Goal: Task Accomplishment & Management: Use online tool/utility

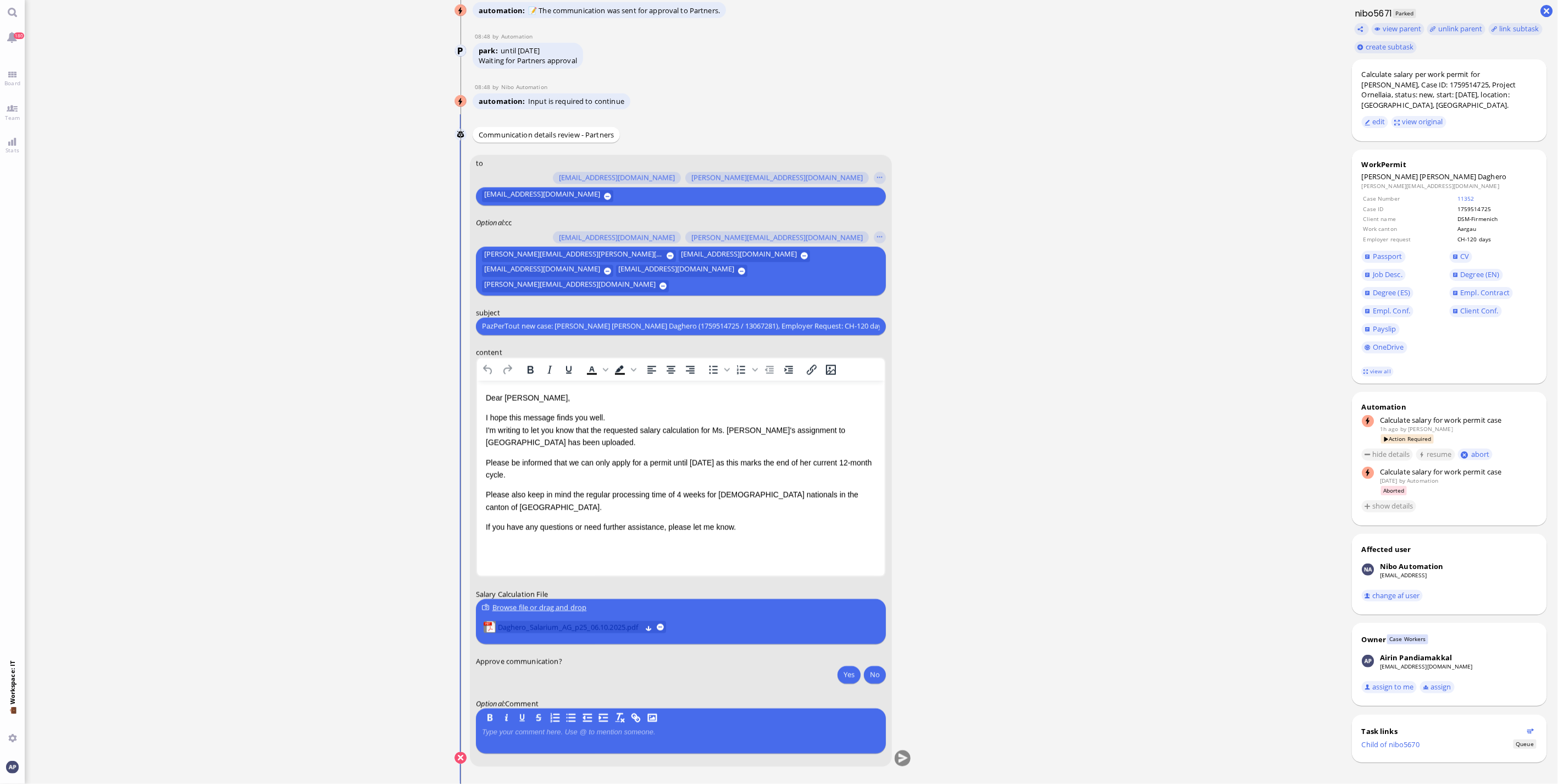
click at [550, 627] on span "Daghero_Salarium_AG_p25_06.10.2025.pdf" at bounding box center [570, 626] width 144 height 12
click at [578, 625] on span "Daghero_Salarium_AG_p25_06.10.2025.pdf" at bounding box center [570, 626] width 144 height 12
click at [521, 633] on span "Daghero_Salarium_AG_p25_06.10.2025.pdf" at bounding box center [570, 626] width 144 height 12
click at [843, 678] on button "Yes" at bounding box center [849, 675] width 23 height 18
click at [903, 755] on button "submit" at bounding box center [902, 758] width 16 height 16
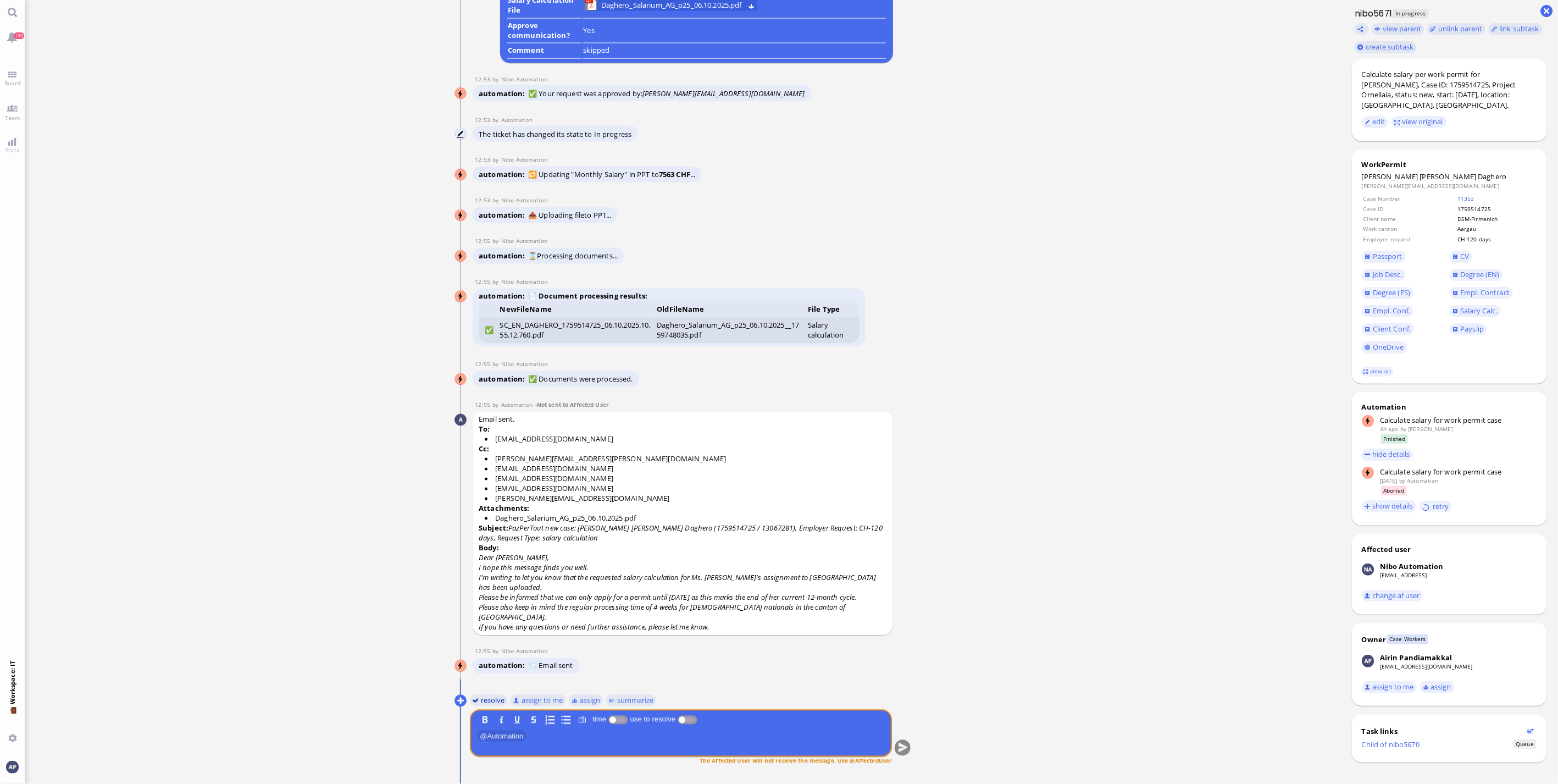
click at [493, 700] on button "resolve" at bounding box center [488, 700] width 38 height 12
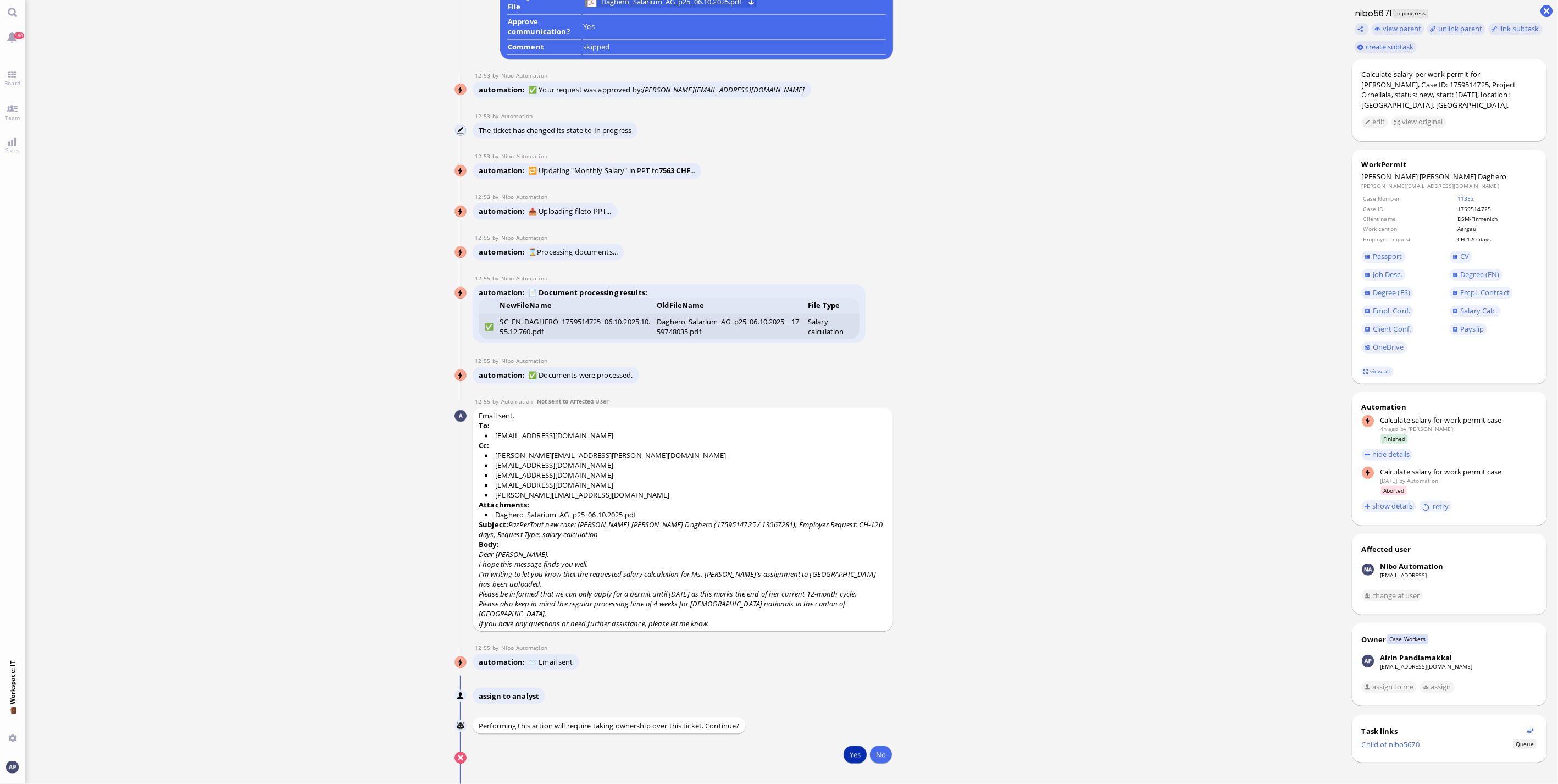
click at [847, 751] on button "Yes" at bounding box center [855, 755] width 23 height 18
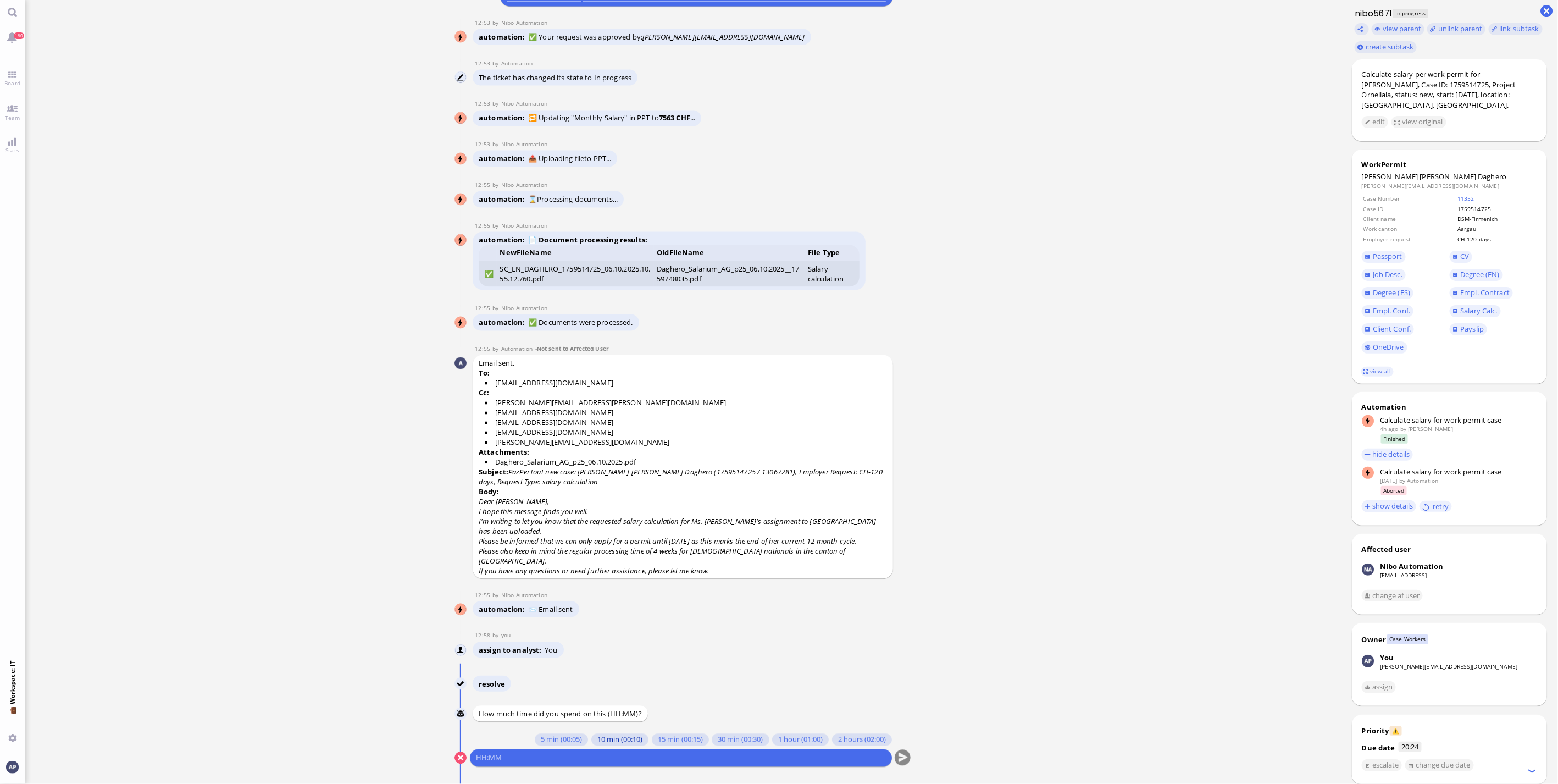
drag, startPoint x: 596, startPoint y: 736, endPoint x: 589, endPoint y: 743, distance: 9.9
click at [596, 736] on button "10 min (00:10)" at bounding box center [619, 740] width 57 height 12
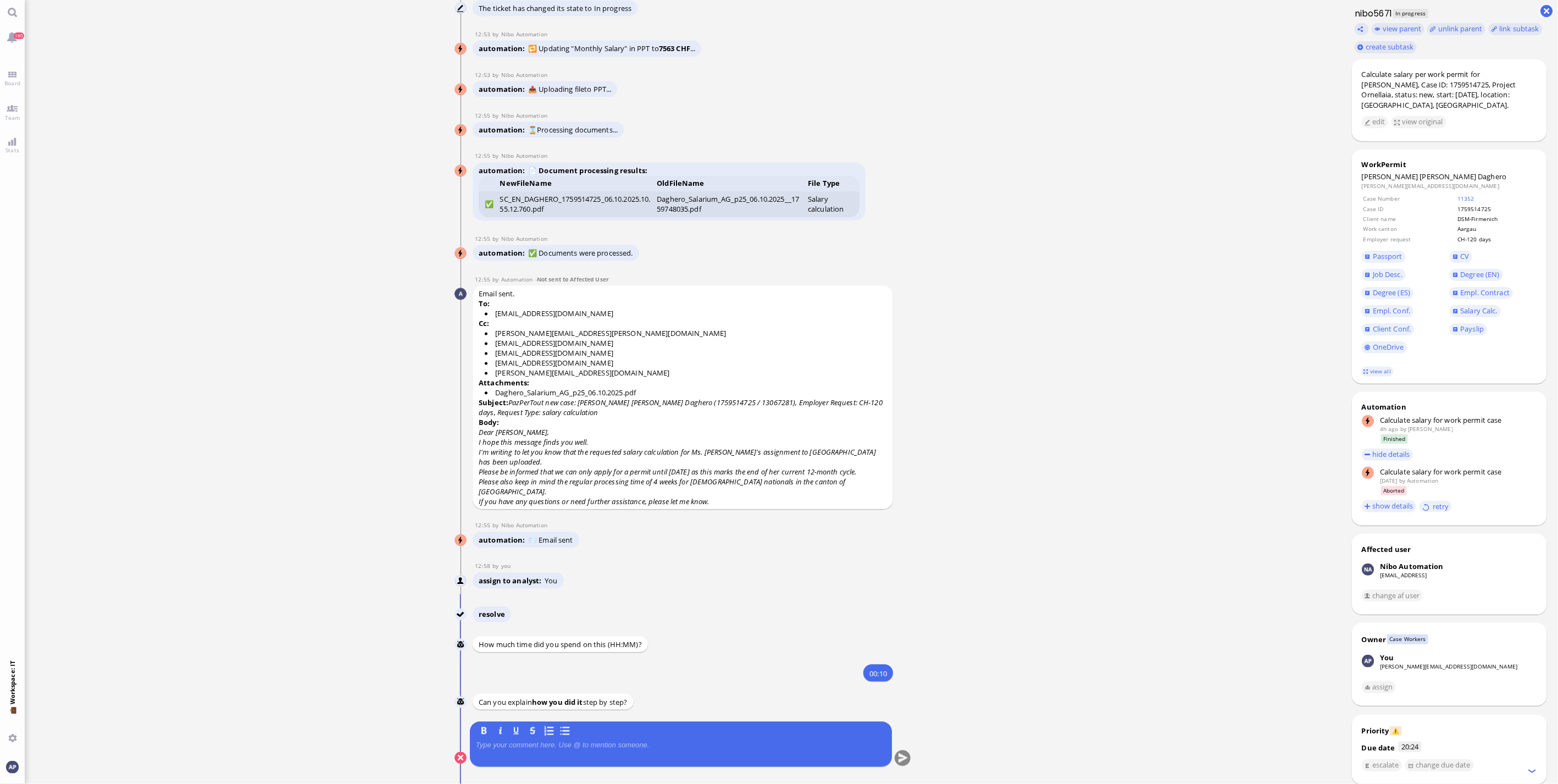
click at [568, 748] on p at bounding box center [681, 745] width 410 height 9
click at [894, 753] on button "submit" at bounding box center [902, 758] width 16 height 16
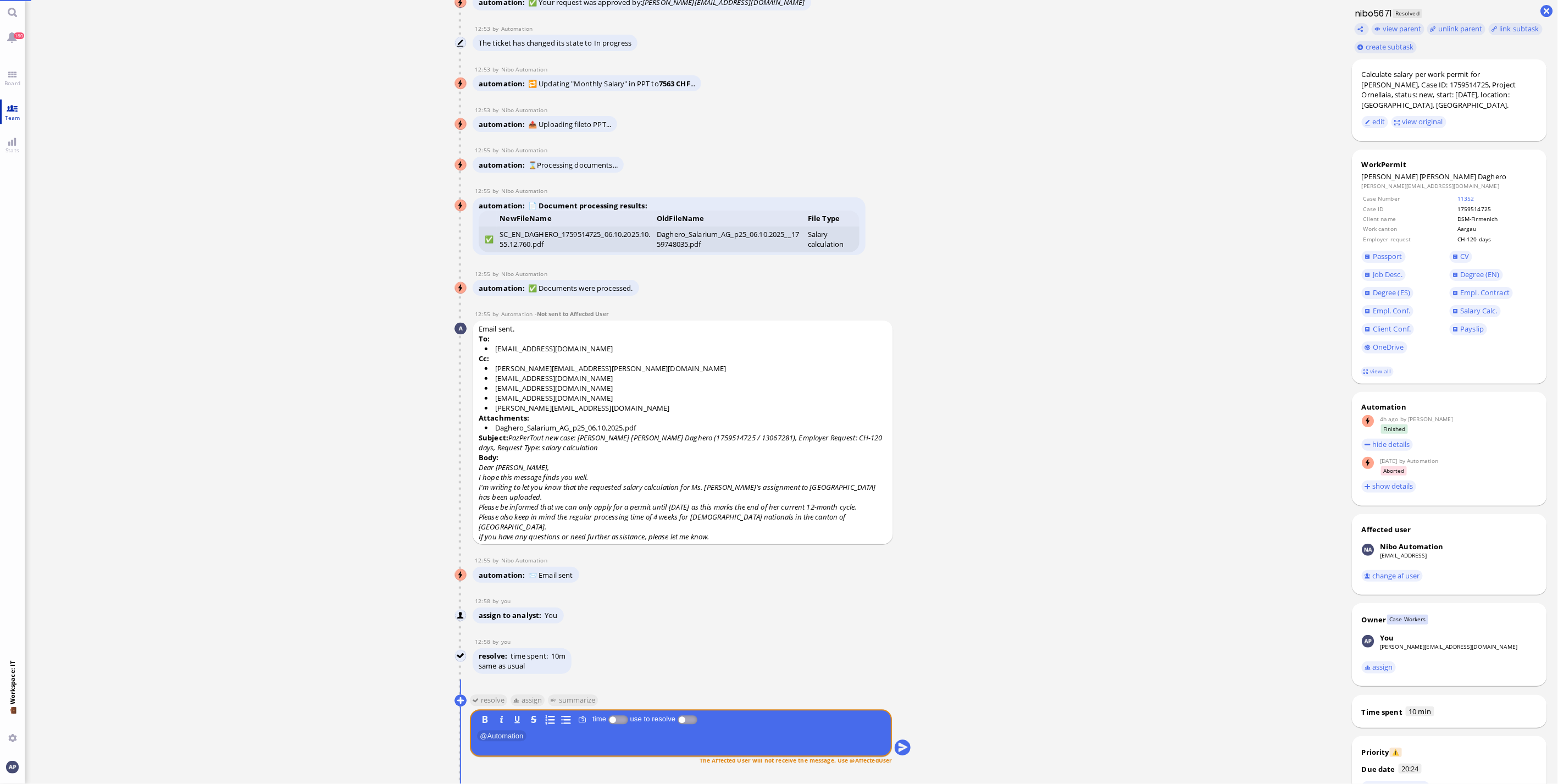
drag, startPoint x: 7, startPoint y: 71, endPoint x: 7, endPoint y: 103, distance: 32.0
click at [7, 71] on link "Board" at bounding box center [13, 78] width 25 height 25
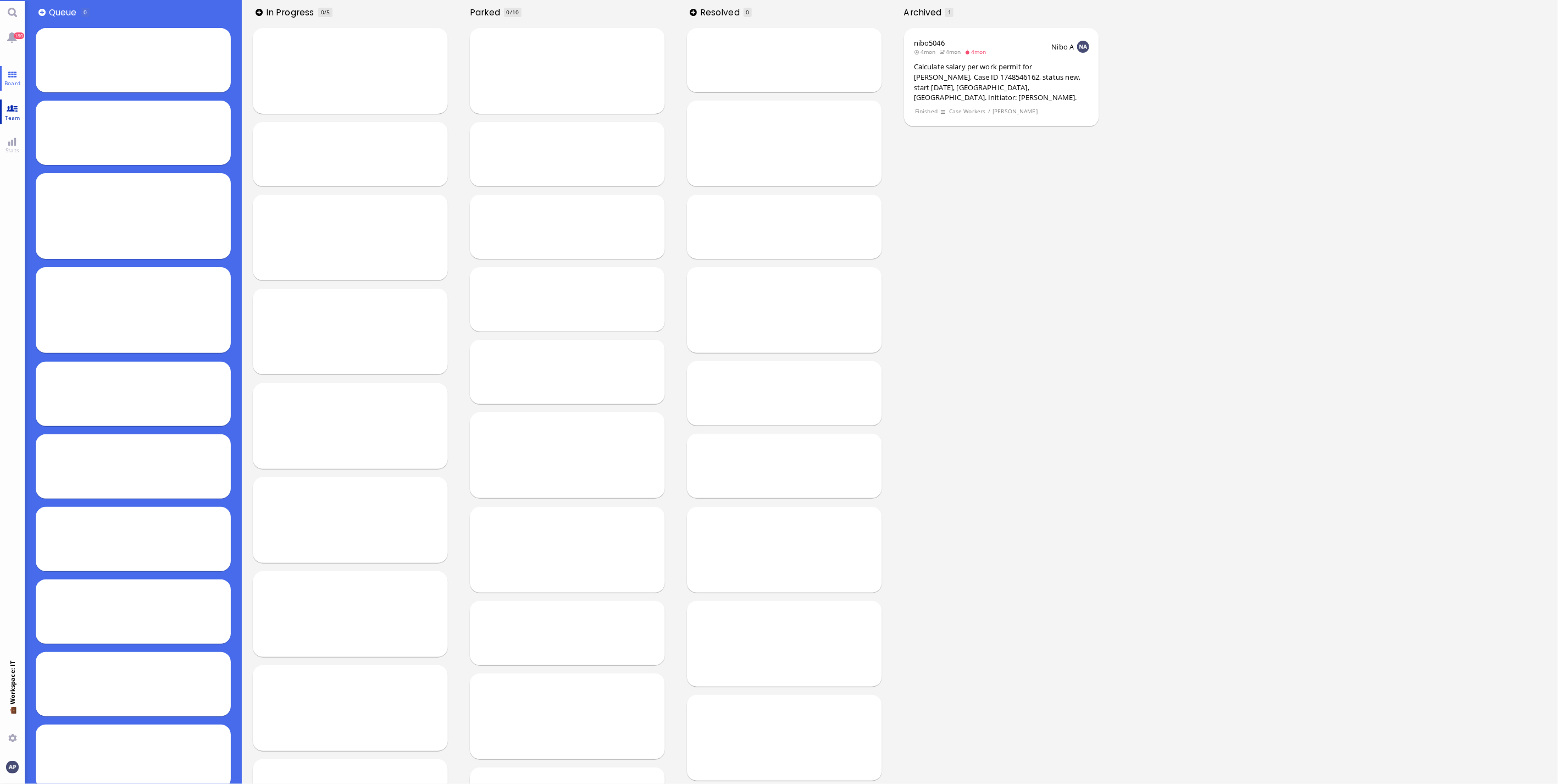
click at [7, 103] on link "Team" at bounding box center [13, 112] width 25 height 25
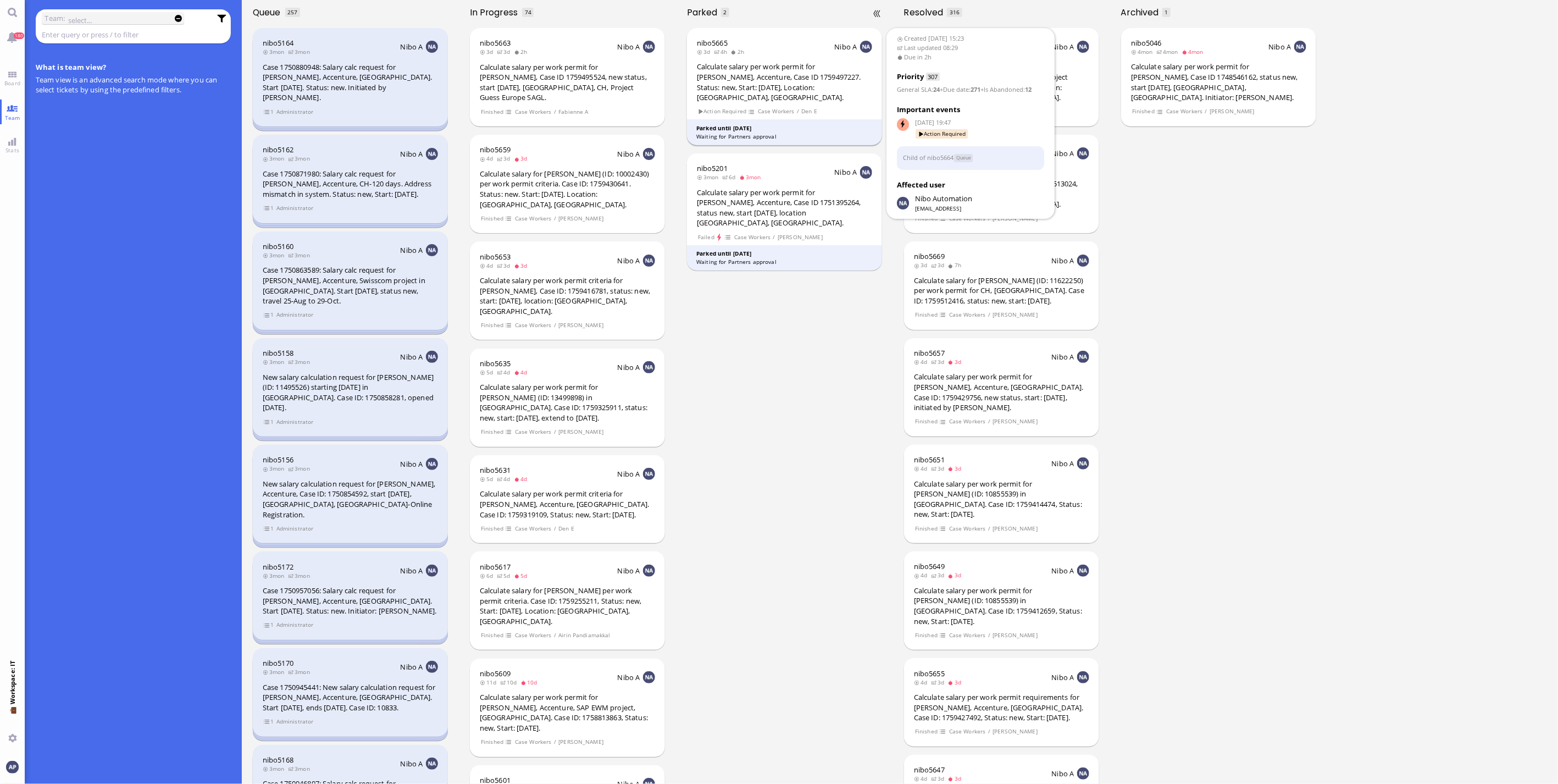
click at [781, 86] on div "Calculate salary per work permit for [PERSON_NAME], Accenture, Case ID 17594972…" at bounding box center [785, 81] width 175 height 41
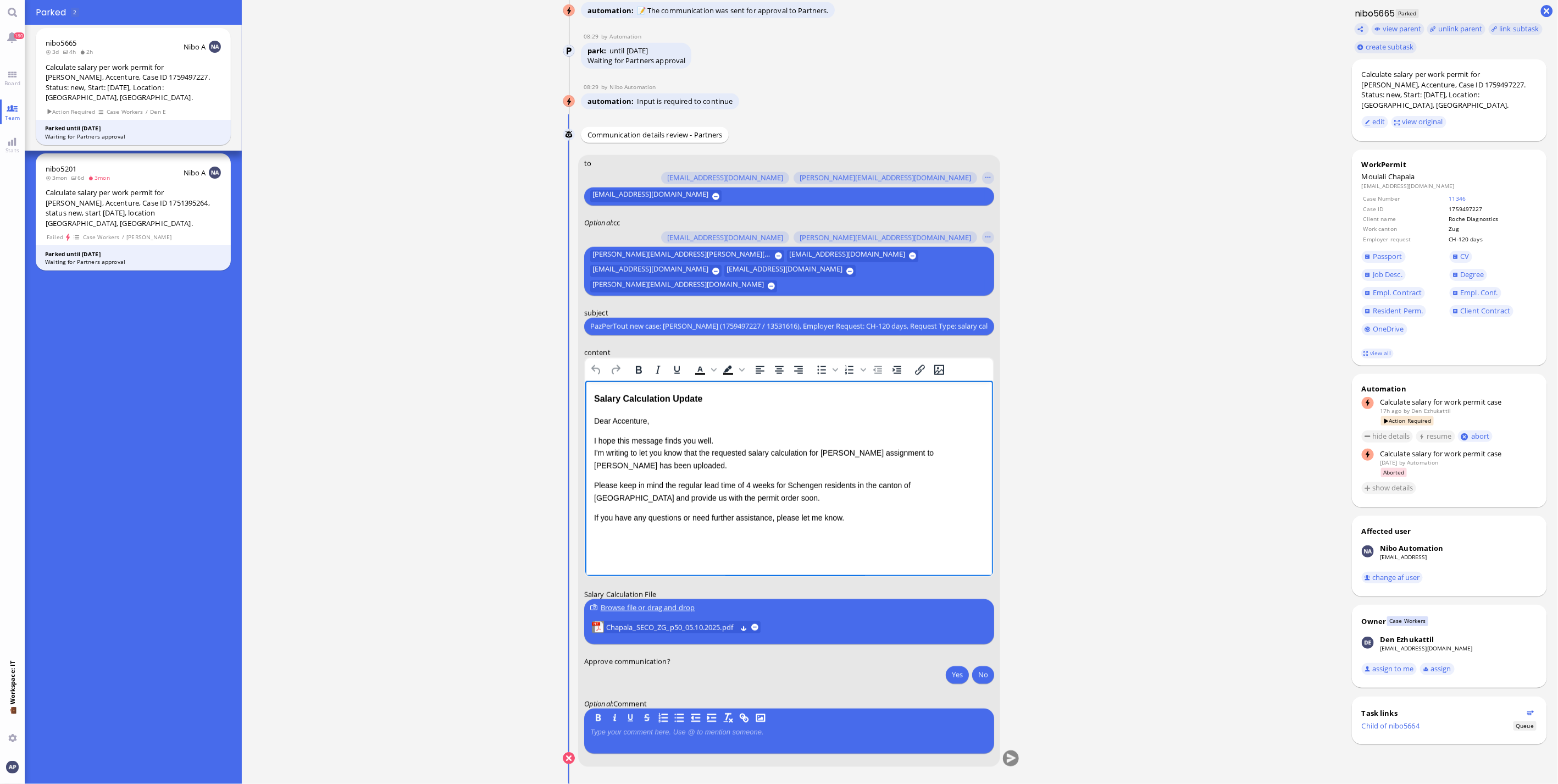
click at [679, 398] on div "Salary Calculation Update" at bounding box center [788, 398] width 390 height 14
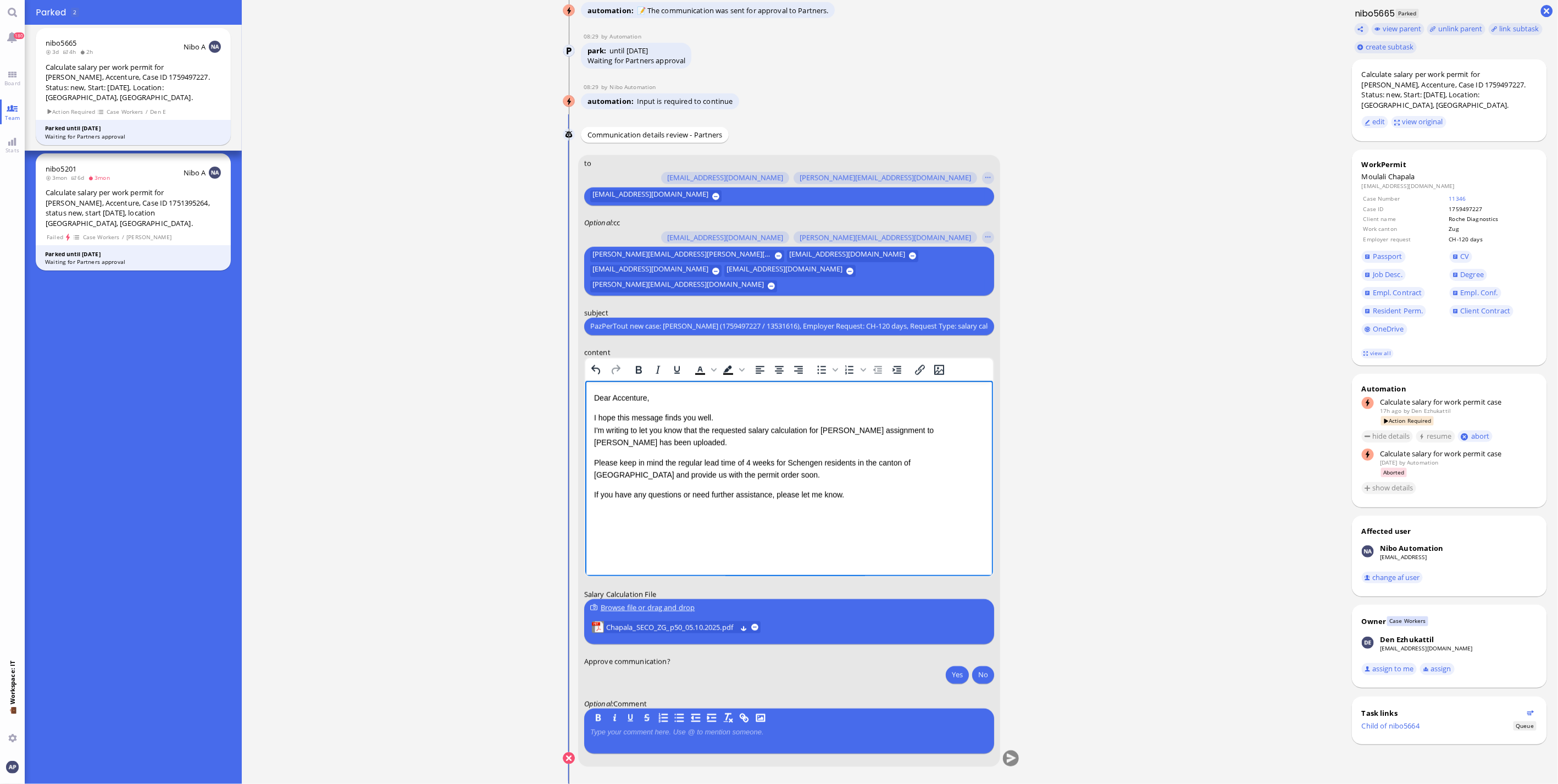
click at [631, 400] on p "Dear Accenture," at bounding box center [788, 397] width 390 height 12
click at [648, 444] on p "I hope this message finds you well. I'm writing to let you know that the reques…" at bounding box center [788, 430] width 390 height 37
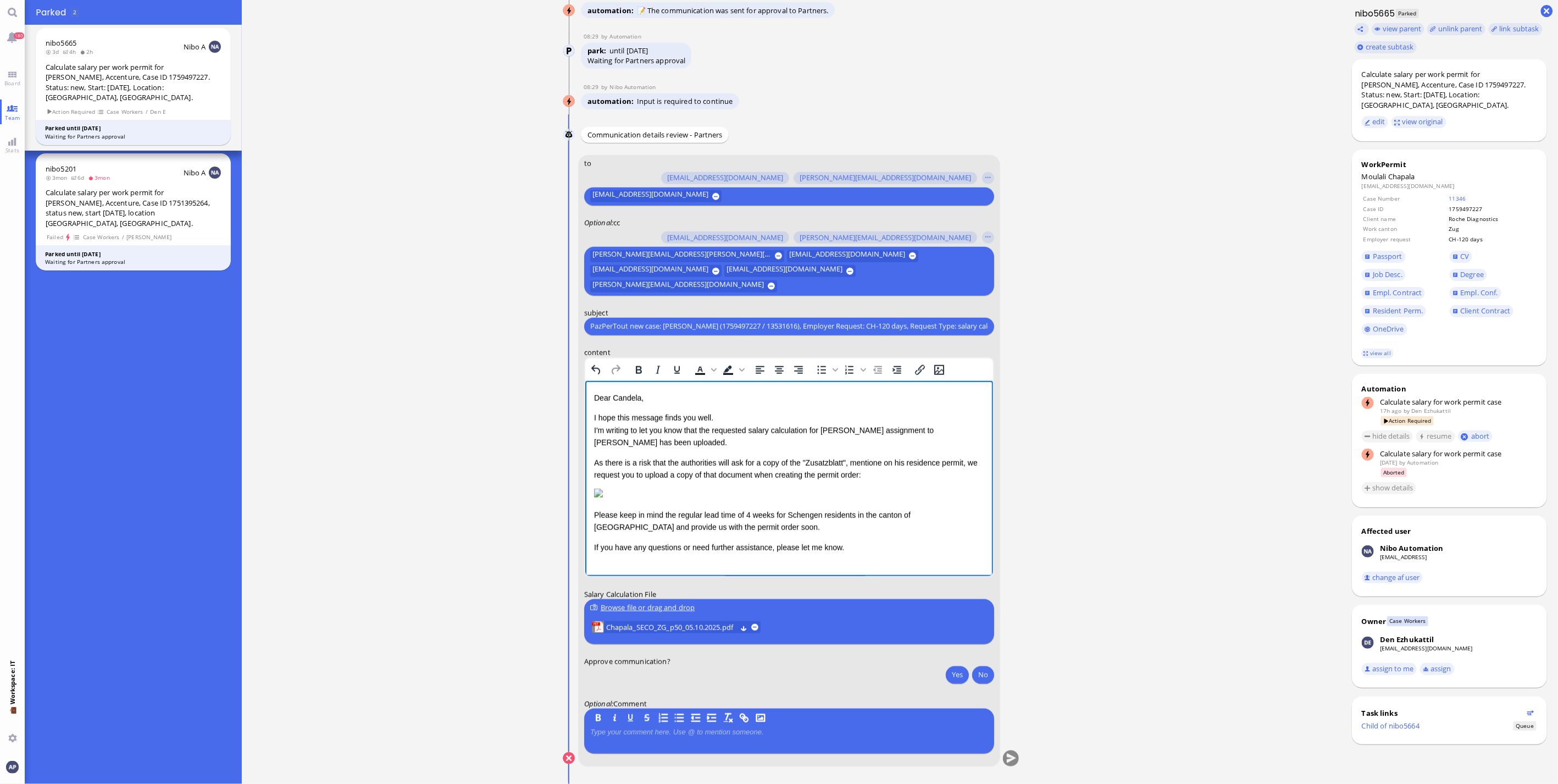
scroll to position [1, 0]
click at [946, 669] on button "Yes" at bounding box center [957, 675] width 23 height 18
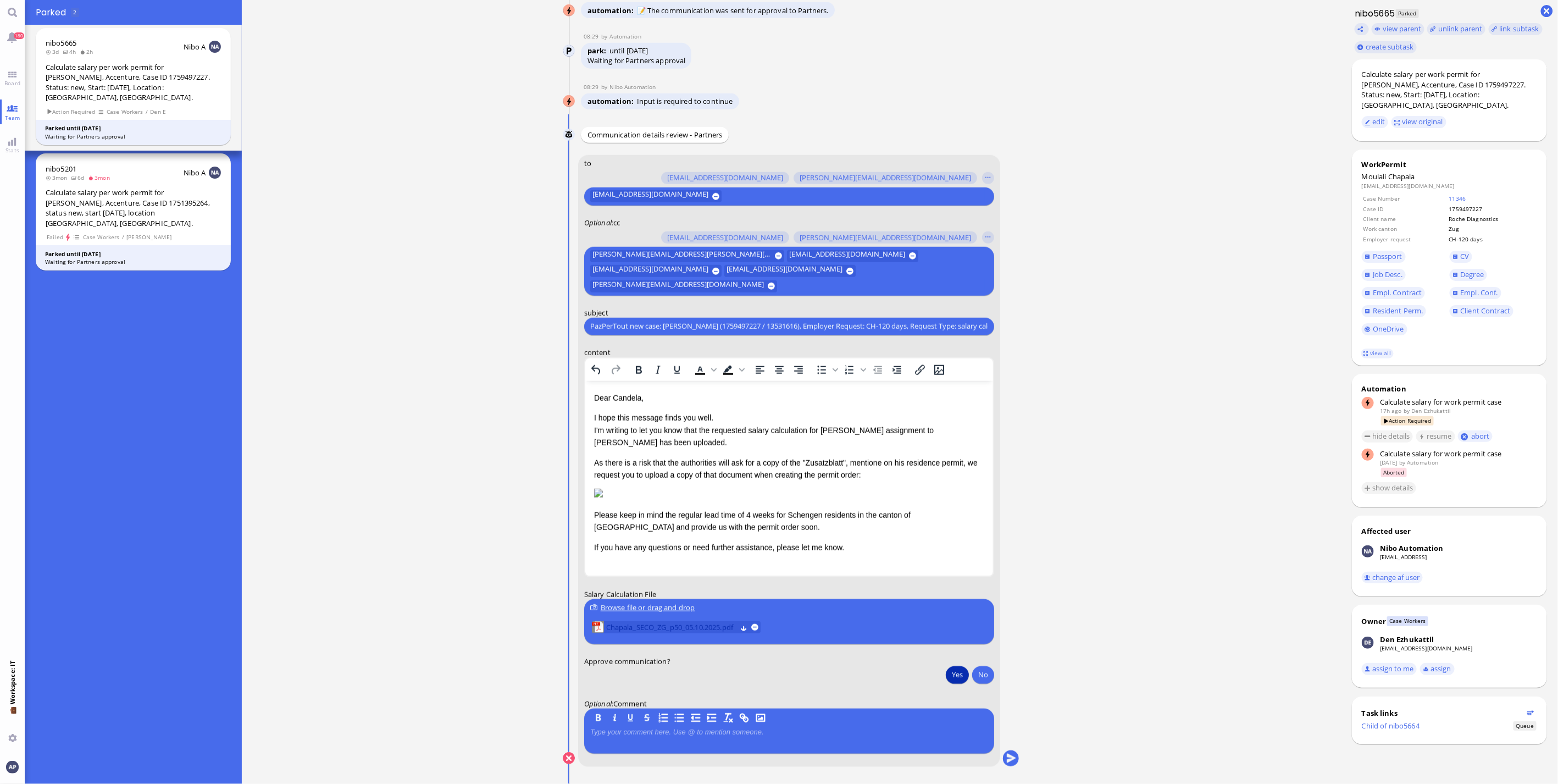
click at [701, 625] on span "Chapala_SECO_ZG_p50_05.10.2025.pdf" at bounding box center [671, 626] width 130 height 12
click at [1013, 753] on button "submit" at bounding box center [1011, 758] width 16 height 16
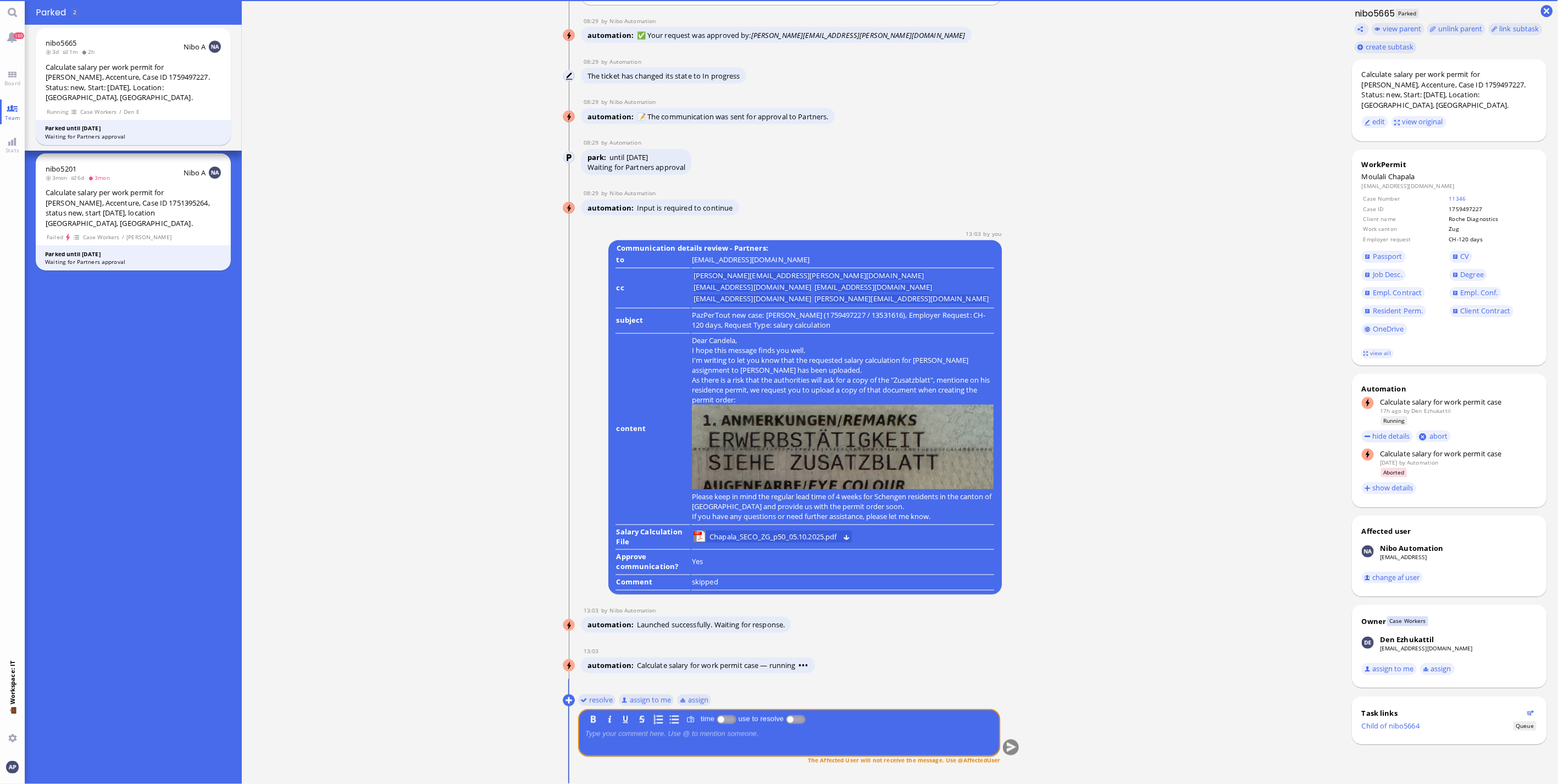
scroll to position [0, 0]
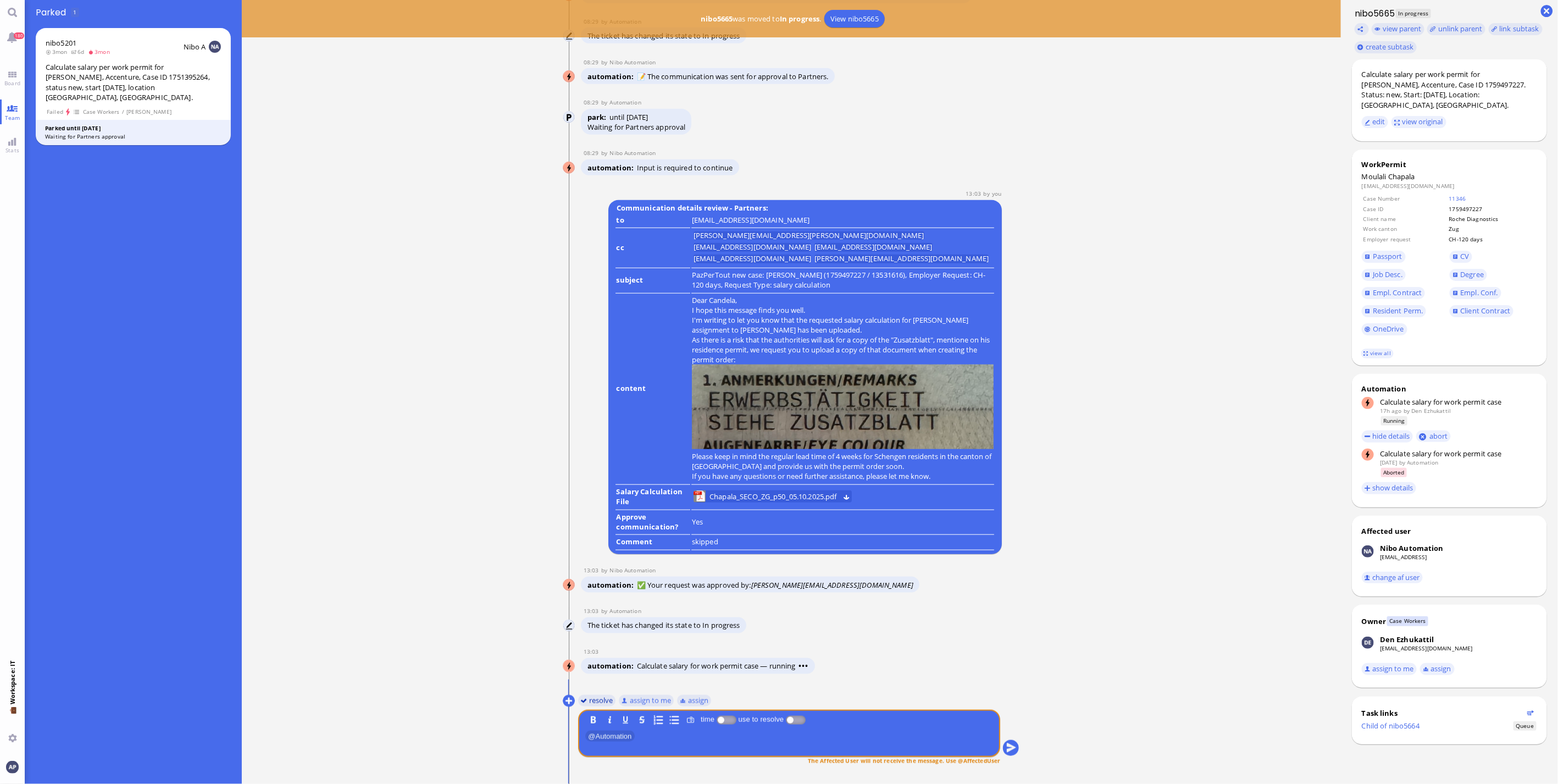
click at [596, 705] on button "resolve" at bounding box center [597, 700] width 38 height 12
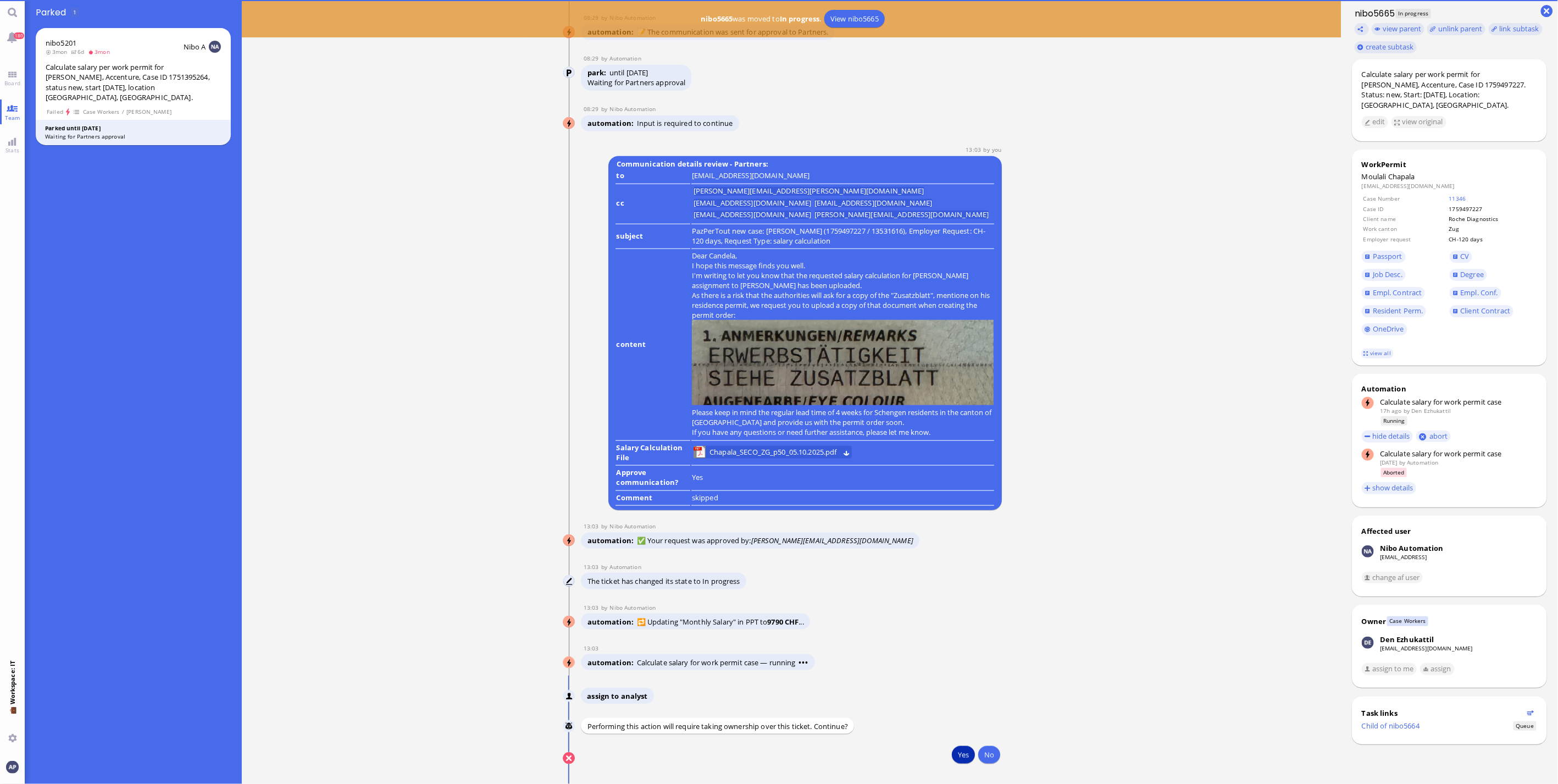
click at [957, 753] on button "Yes" at bounding box center [963, 755] width 23 height 18
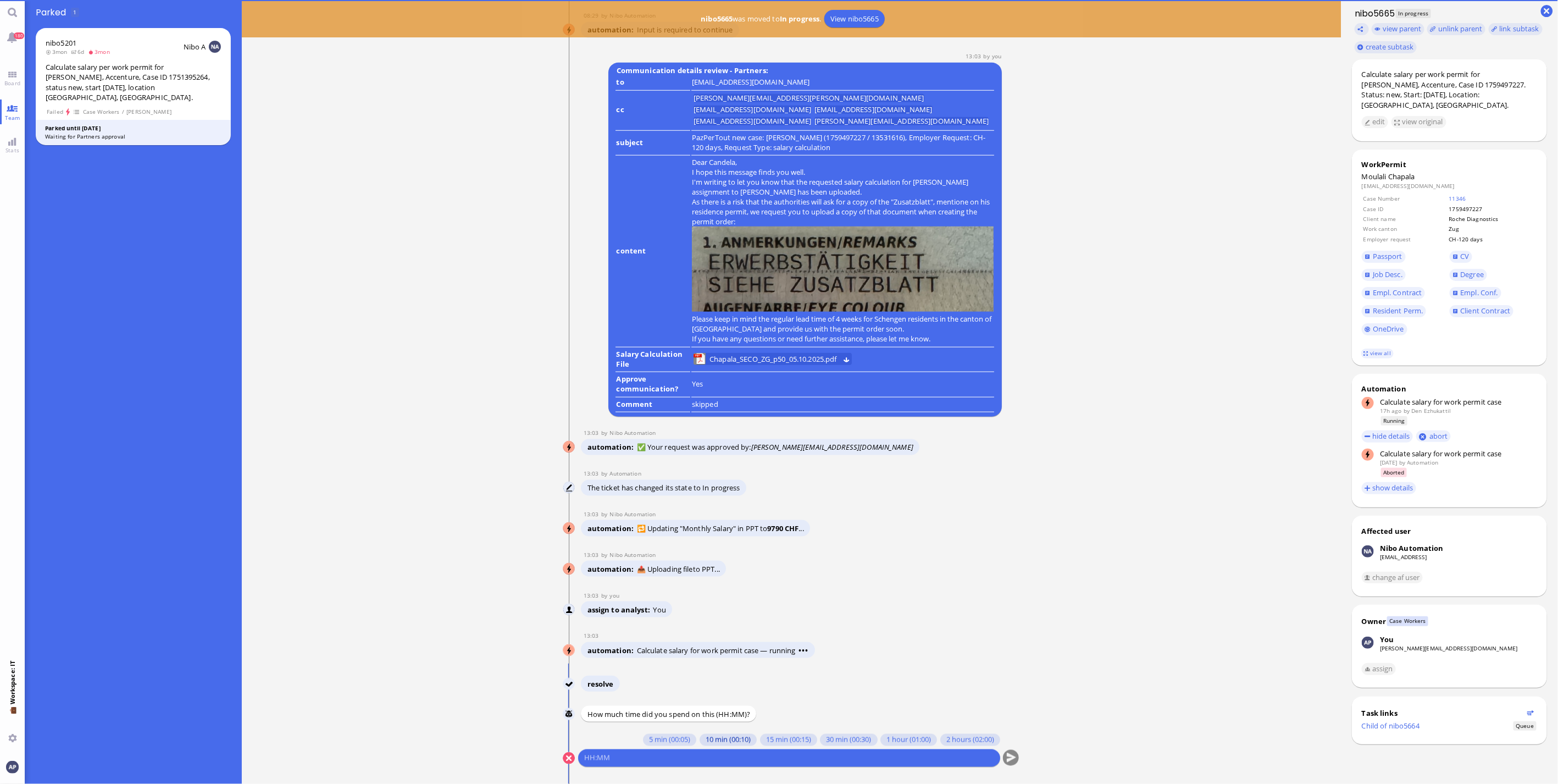
click at [700, 737] on button "10 min (00:10)" at bounding box center [728, 740] width 57 height 12
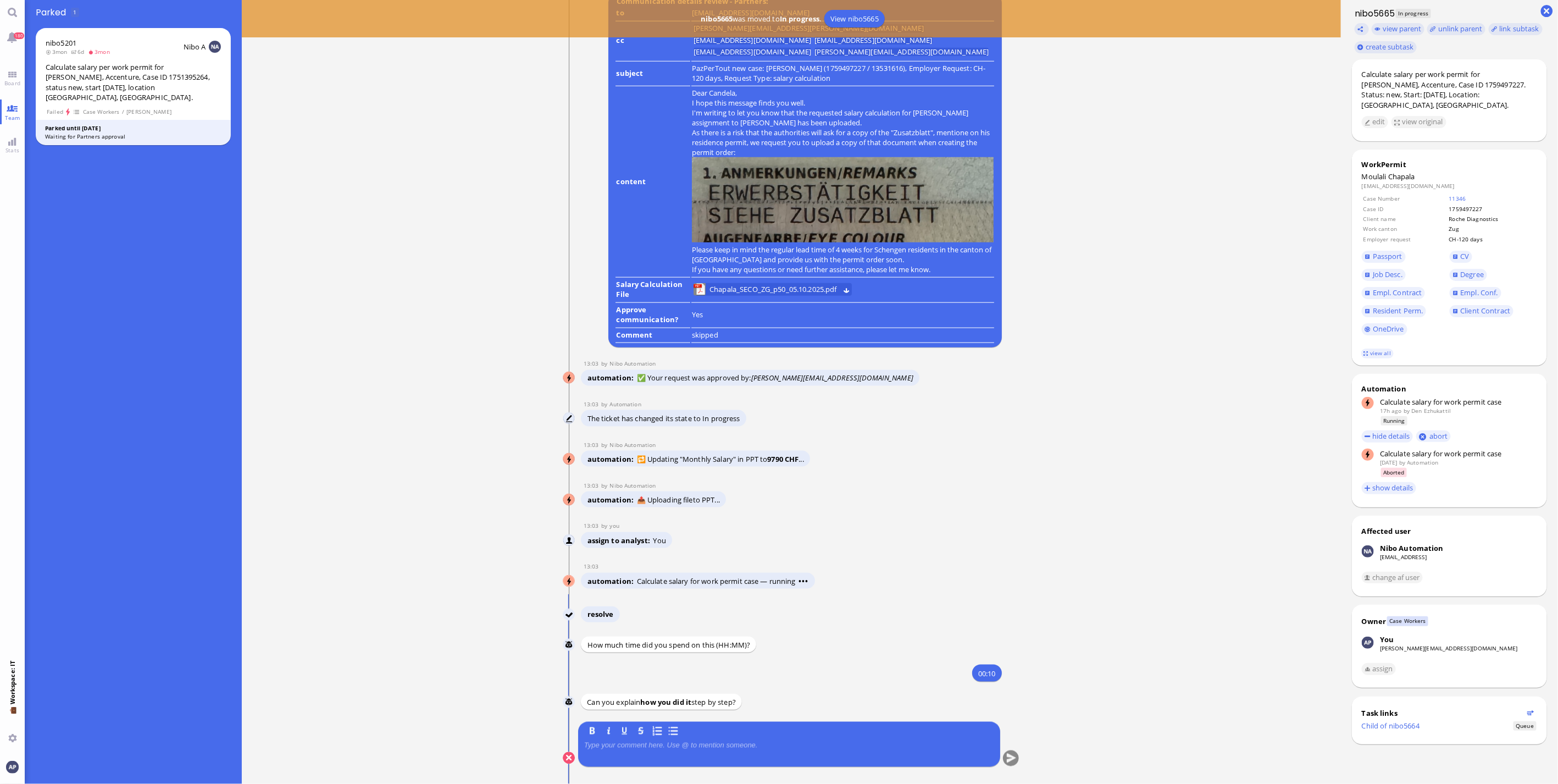
click at [688, 748] on p at bounding box center [790, 745] width 410 height 9
click at [1007, 757] on button "submit" at bounding box center [1011, 758] width 16 height 16
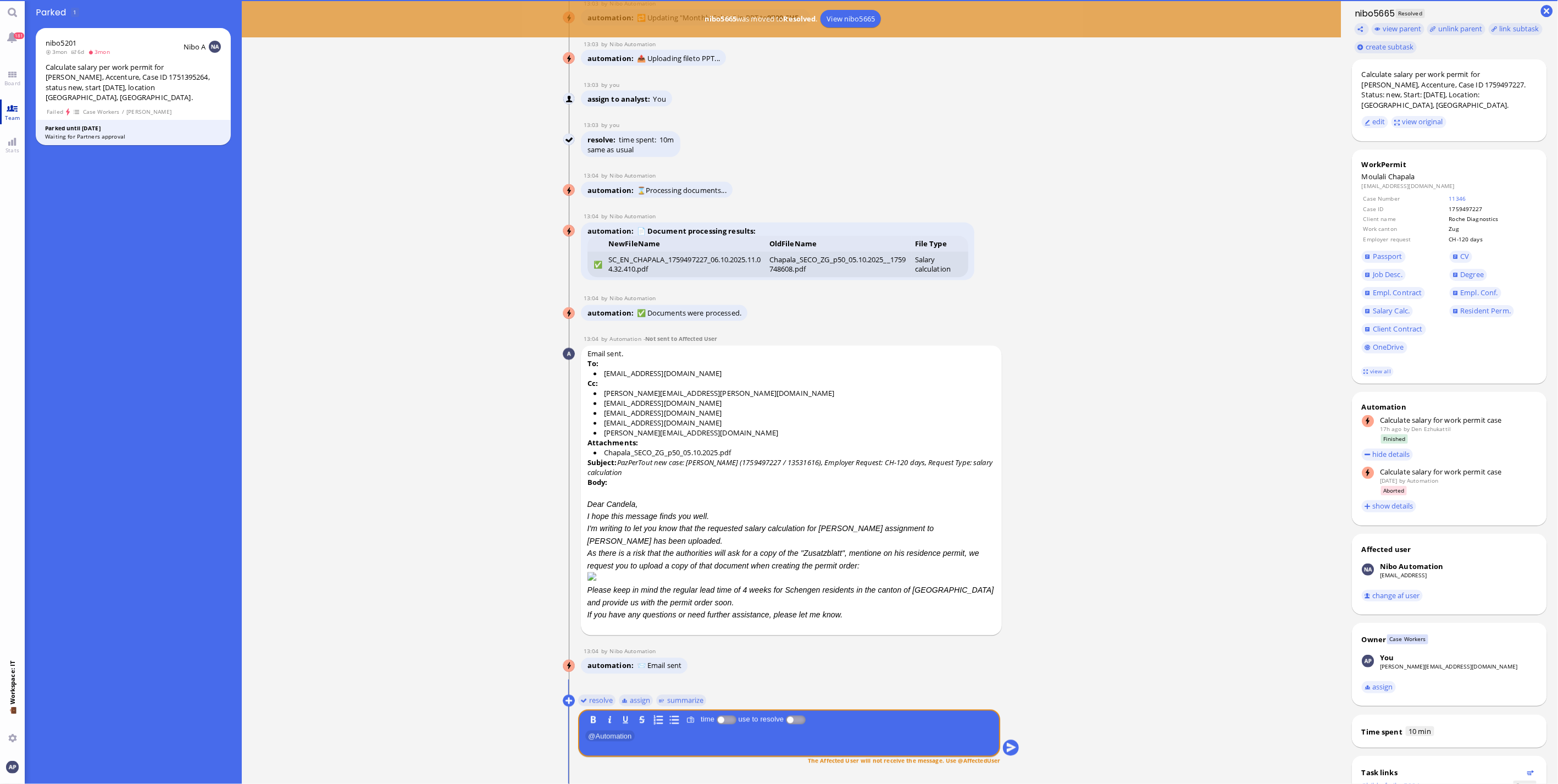
drag, startPoint x: 13, startPoint y: 76, endPoint x: 6, endPoint y: 116, distance: 40.6
click at [13, 76] on link "Board" at bounding box center [13, 78] width 25 height 25
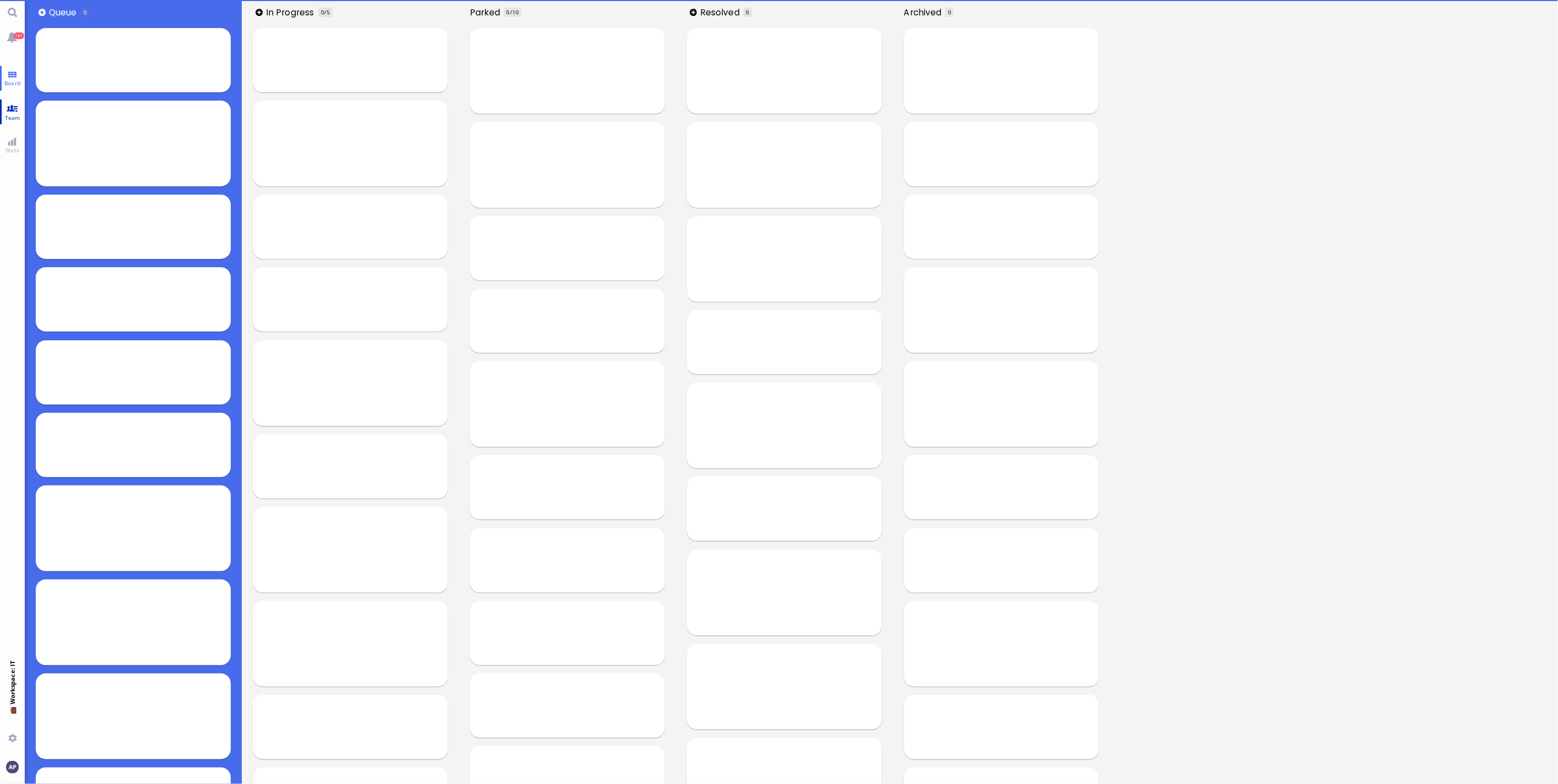
click at [6, 116] on span "Team" at bounding box center [13, 118] width 21 height 8
